Goal: Transaction & Acquisition: Purchase product/service

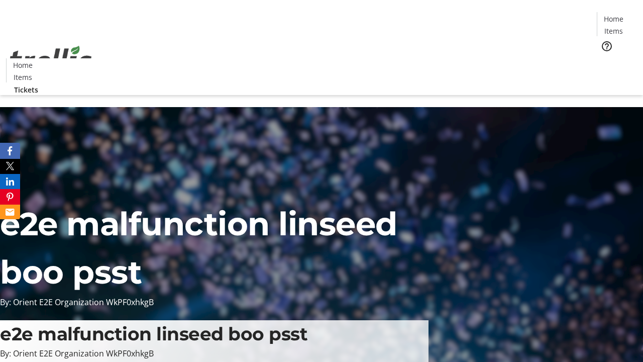
click at [605, 58] on span "Tickets" at bounding box center [617, 63] width 24 height 11
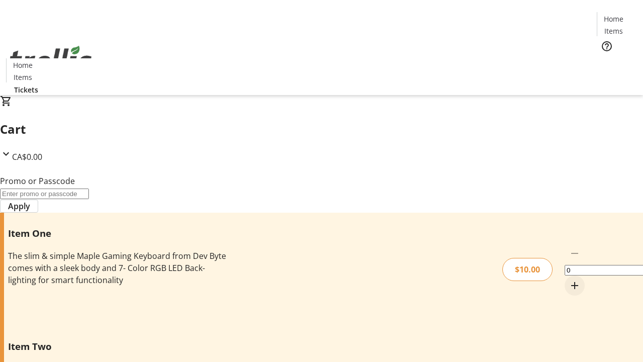
click at [569, 279] on mat-icon "Increment by one" at bounding box center [575, 285] width 12 height 12
type input "1"
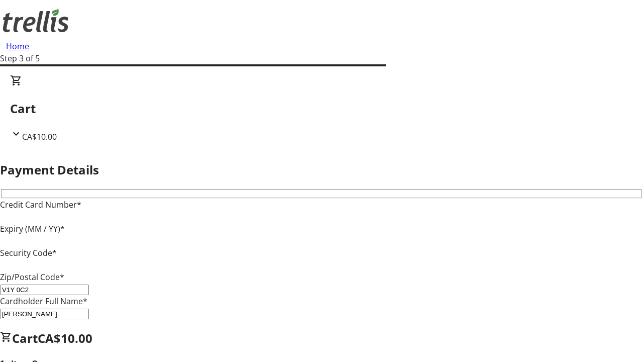
type input "V1Y 0C2"
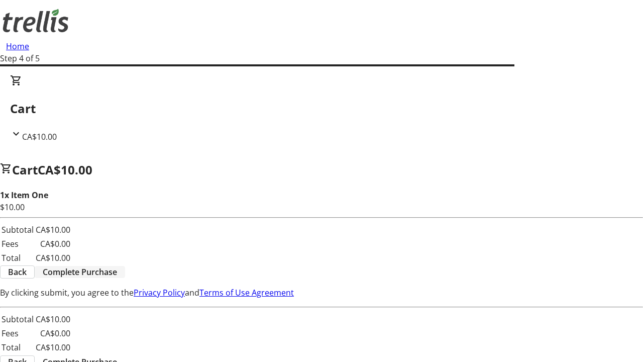
click at [117, 266] on span "Complete Purchase" at bounding box center [80, 272] width 74 height 12
